Goal: Information Seeking & Learning: Check status

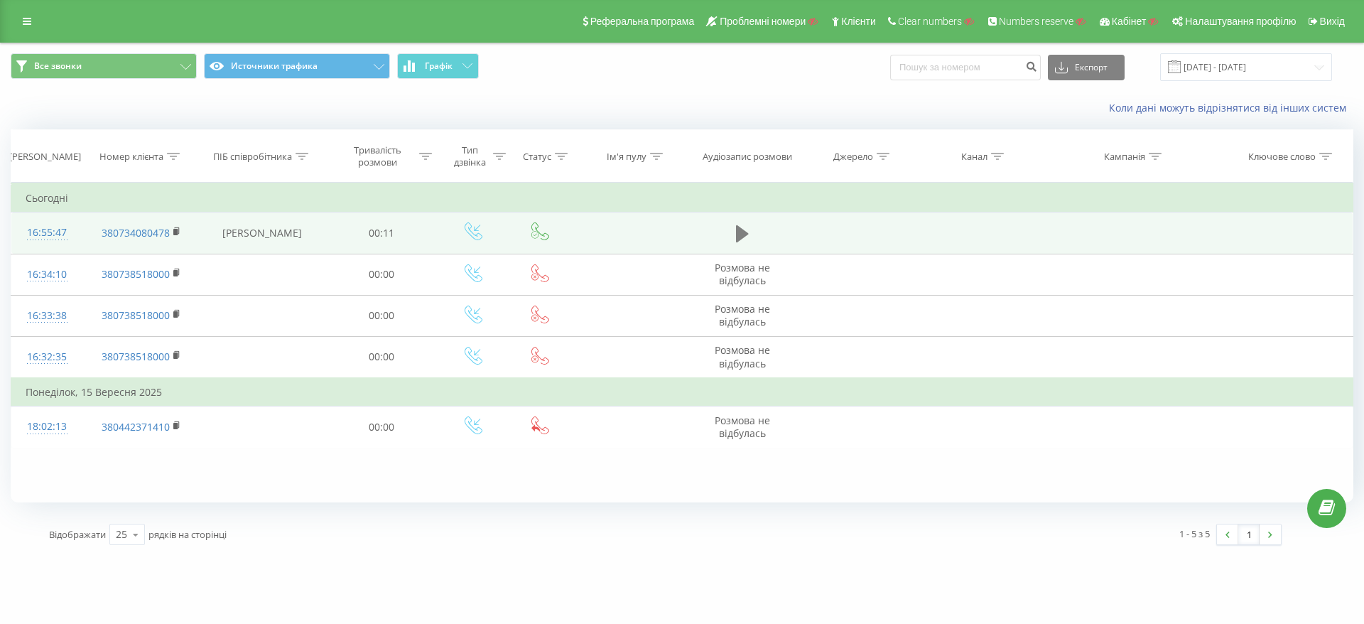
click at [743, 231] on icon at bounding box center [742, 233] width 13 height 17
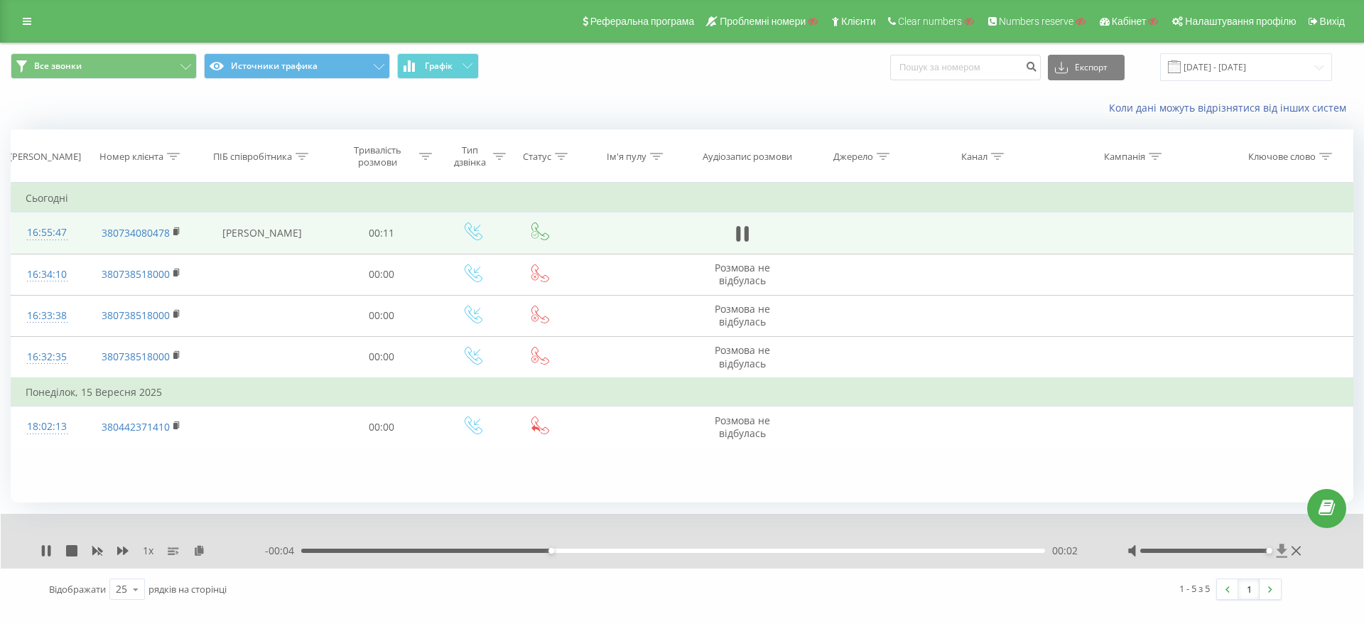
drag, startPoint x: 1203, startPoint y: 549, endPoint x: 1278, endPoint y: 549, distance: 74.6
click at [1278, 549] on div at bounding box center [1216, 551] width 177 height 14
click at [48, 552] on icon at bounding box center [46, 550] width 11 height 11
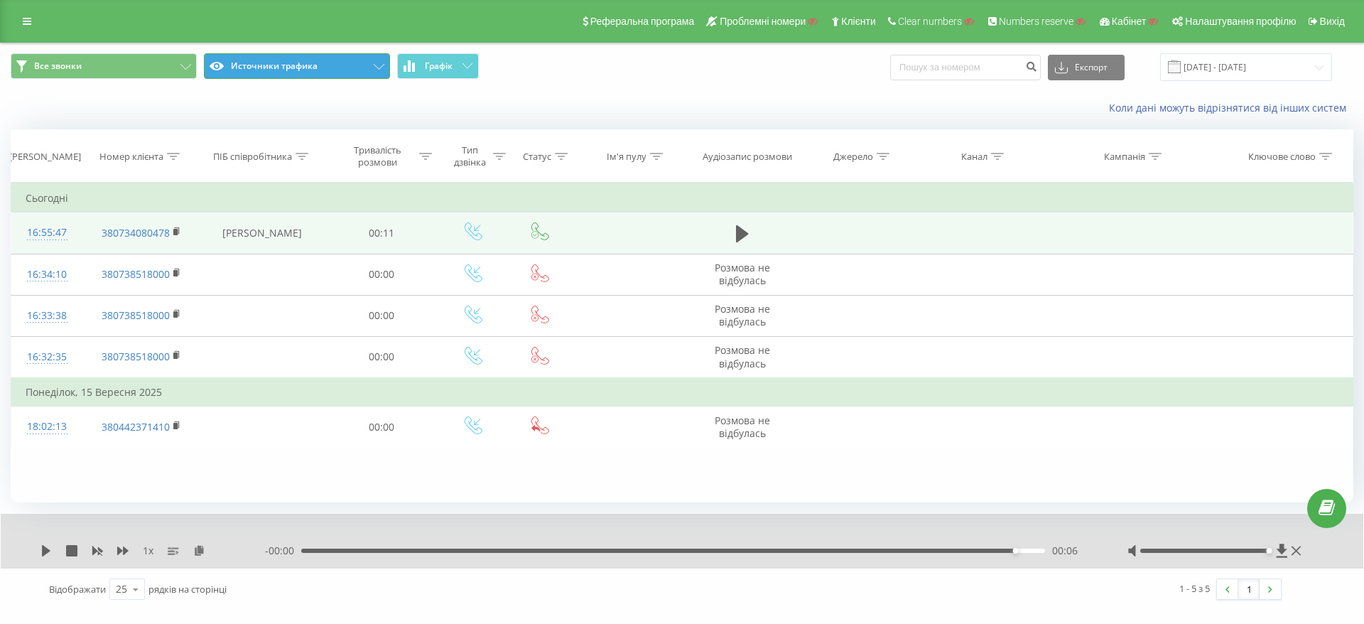
click at [325, 61] on button "Источники трафика" at bounding box center [297, 66] width 186 height 26
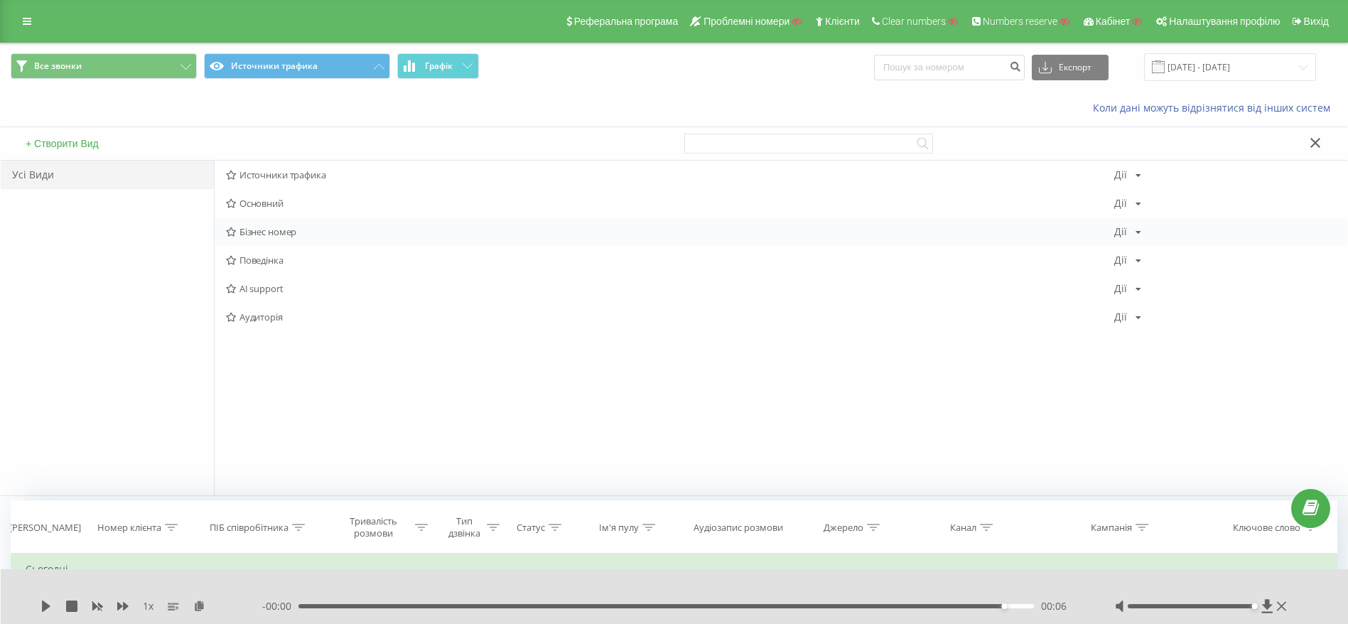
click at [288, 237] on span "Бізнес номер" at bounding box center [670, 232] width 888 height 10
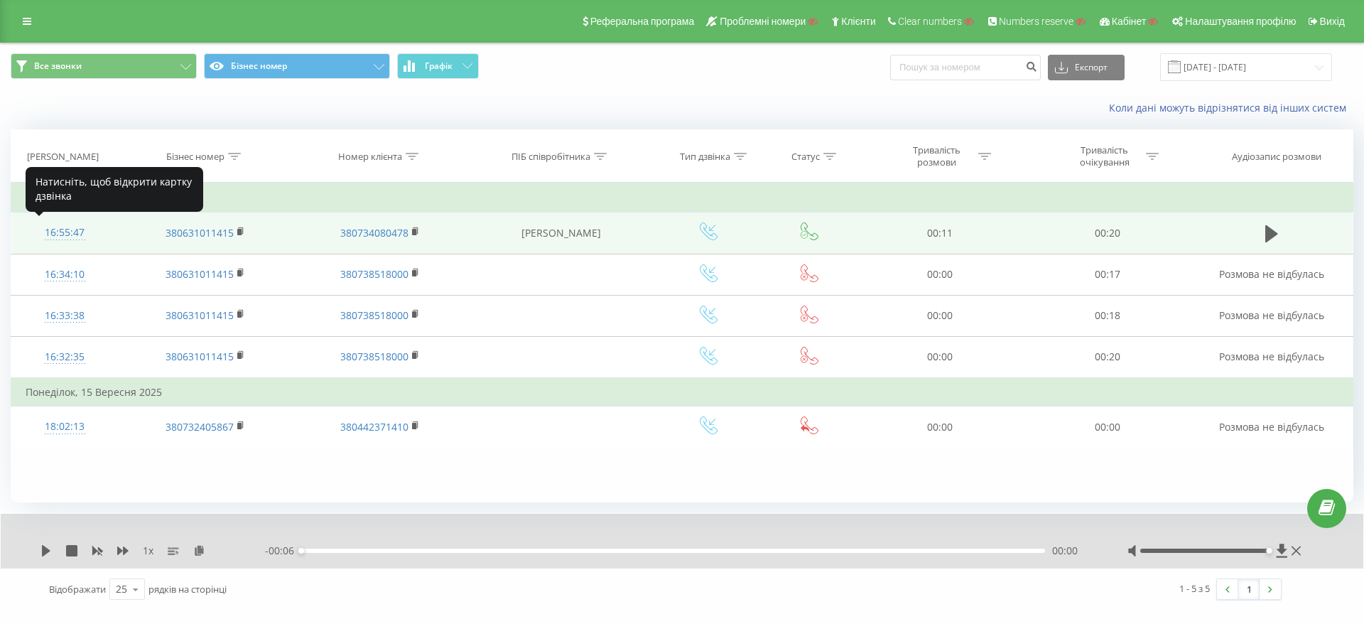
click at [101, 239] on div at bounding box center [65, 239] width 79 height 1
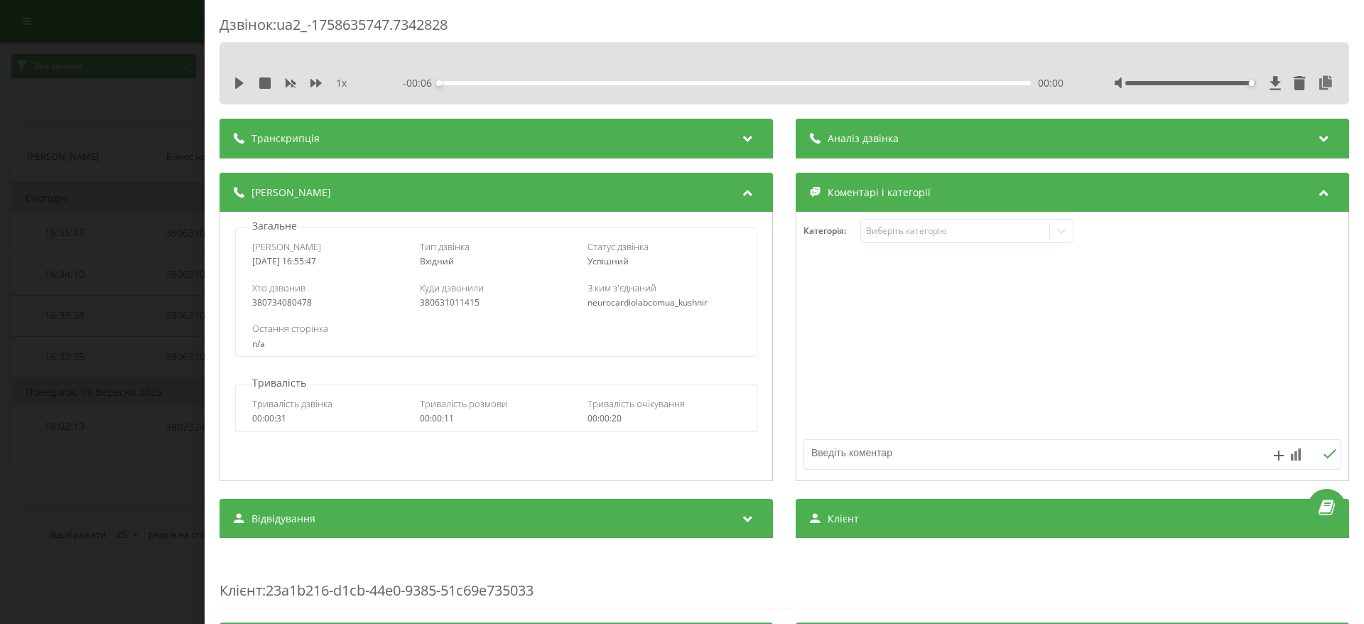
click at [289, 301] on div "380734080478" at bounding box center [328, 303] width 153 height 10
click at [457, 305] on div "380631011415" at bounding box center [496, 303] width 153 height 10
drag, startPoint x: 620, startPoint y: 303, endPoint x: 676, endPoint y: 303, distance: 56.1
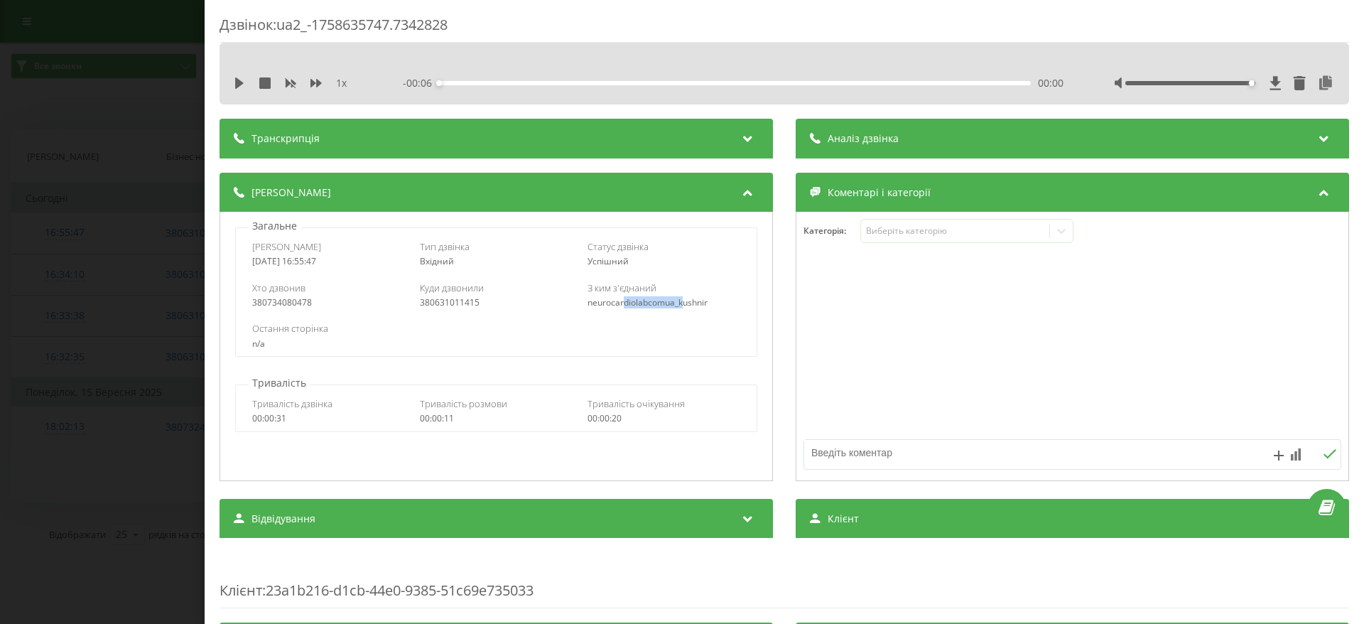
click at [676, 303] on div "neurocardiolabcomua_kushnir" at bounding box center [664, 303] width 153 height 10
click at [158, 378] on div "Дзвінок : ua2_-1758635747.7342828 1 x - 00:06 00:00 00:00 Транскрипція Для AI-а…" at bounding box center [682, 312] width 1364 height 624
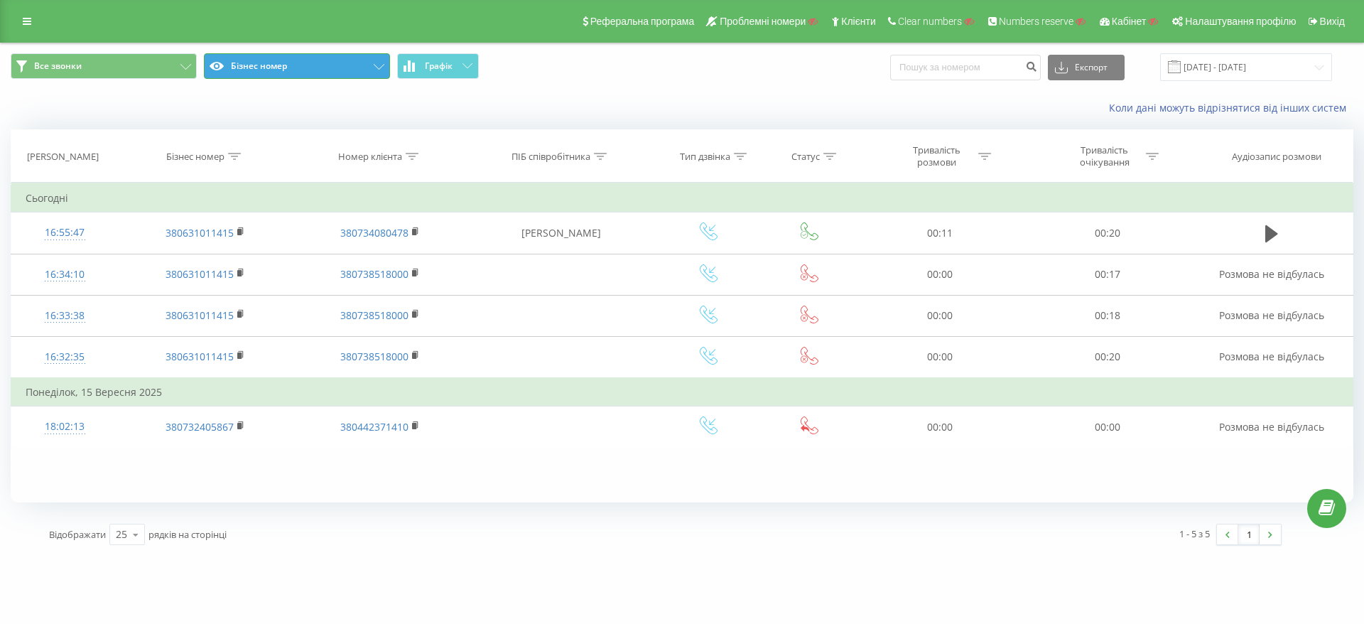
click at [375, 63] on button "Бізнес номер" at bounding box center [297, 66] width 186 height 26
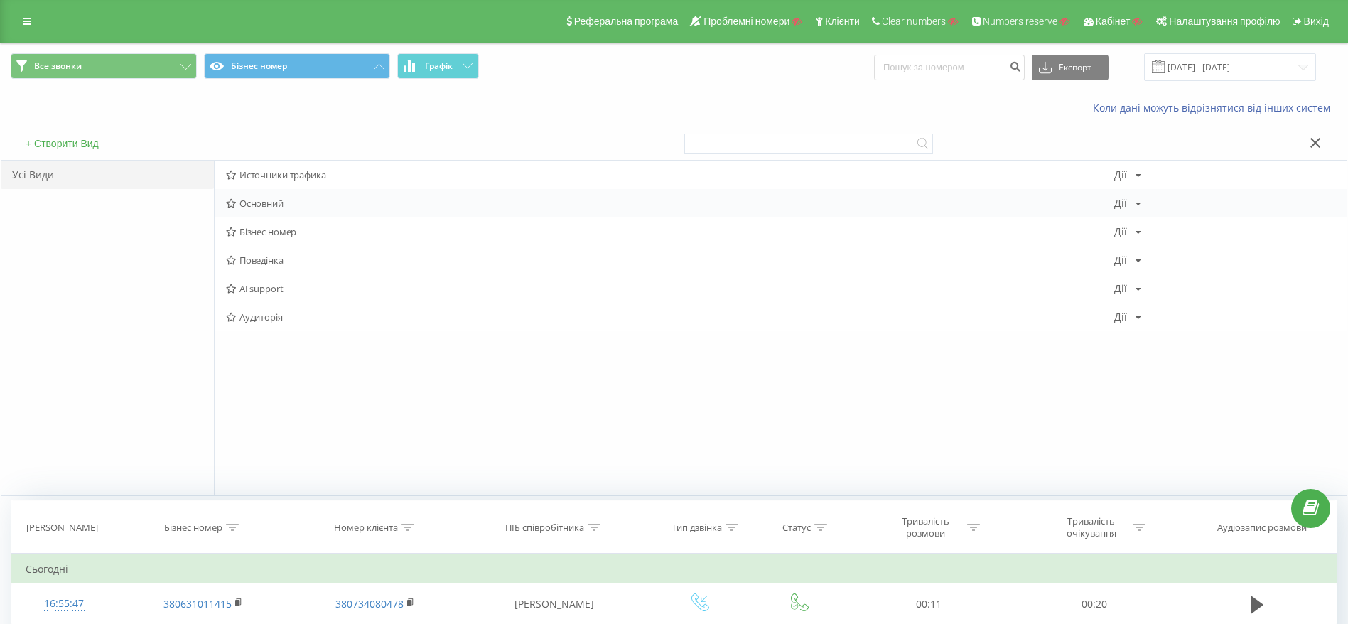
click at [319, 206] on span "Основний" at bounding box center [670, 203] width 888 height 10
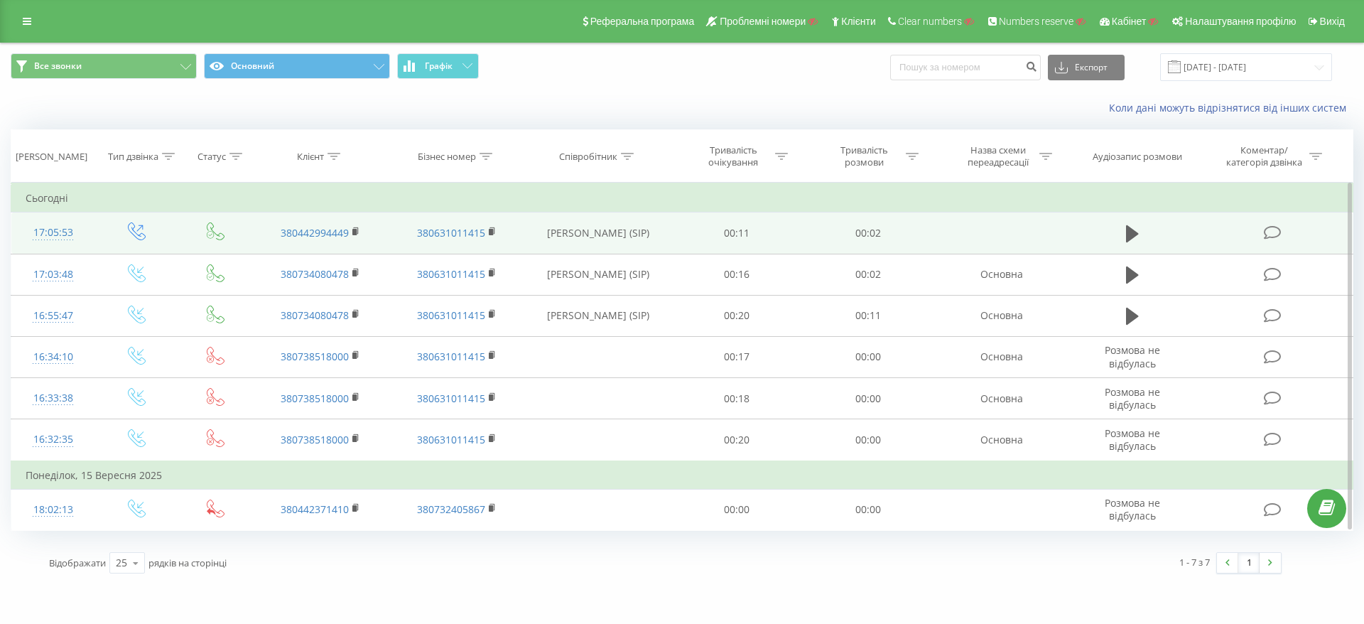
click at [86, 240] on td "17:05:53" at bounding box center [53, 232] width 84 height 41
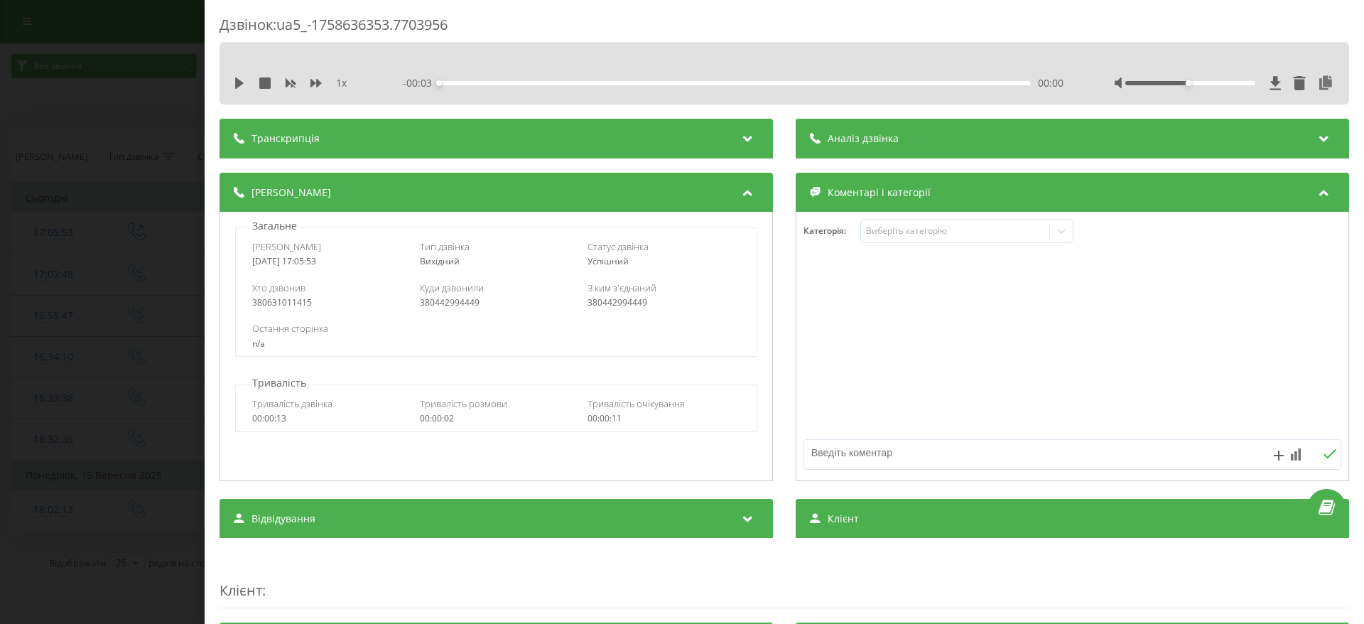
click at [289, 301] on div "380631011415" at bounding box center [328, 303] width 153 height 10
click at [288, 305] on div "380631011415" at bounding box center [328, 303] width 153 height 10
click at [470, 306] on div "380442994449" at bounding box center [496, 303] width 153 height 10
click at [602, 308] on div "380442994449" at bounding box center [664, 303] width 153 height 10
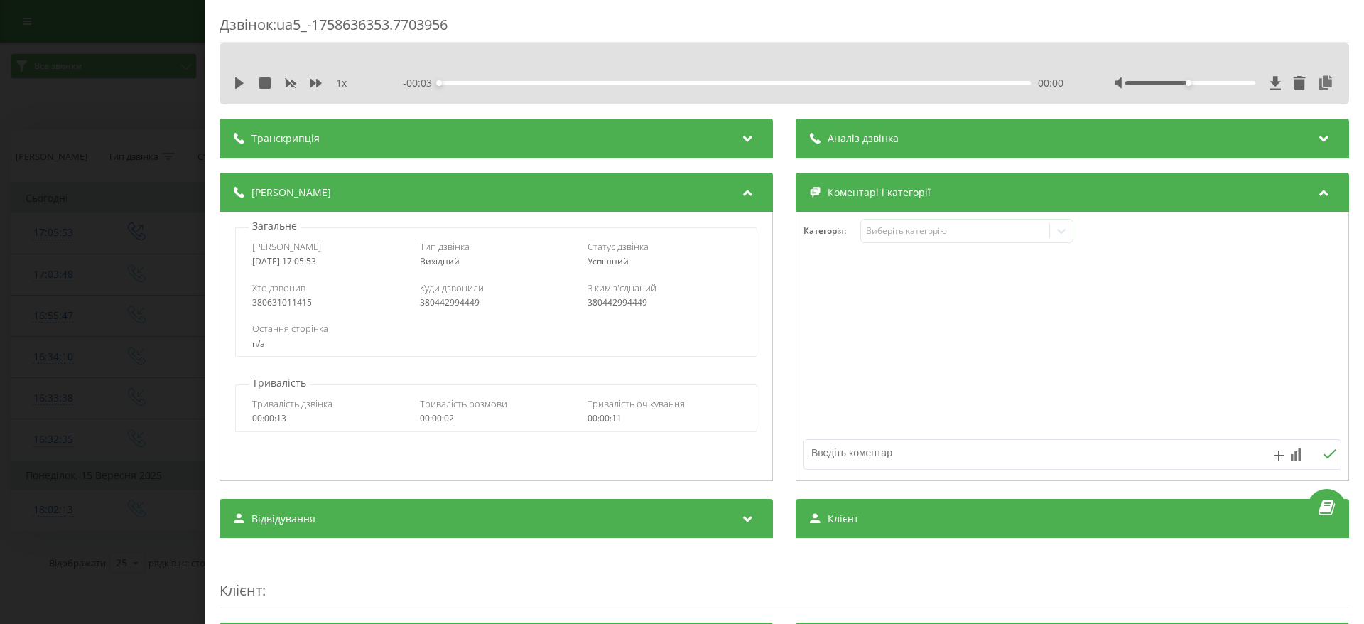
click at [602, 308] on div "380442994449" at bounding box center [664, 303] width 153 height 10
drag, startPoint x: 113, startPoint y: 321, endPoint x: 332, endPoint y: 6, distance: 384.0
click at [114, 321] on div "Дзвінок : ua5_-1758636353.7703956 1 x - 00:03 00:00 00:00 Транскрипція Для AI-а…" at bounding box center [682, 312] width 1364 height 624
